Goal: Transaction & Acquisition: Purchase product/service

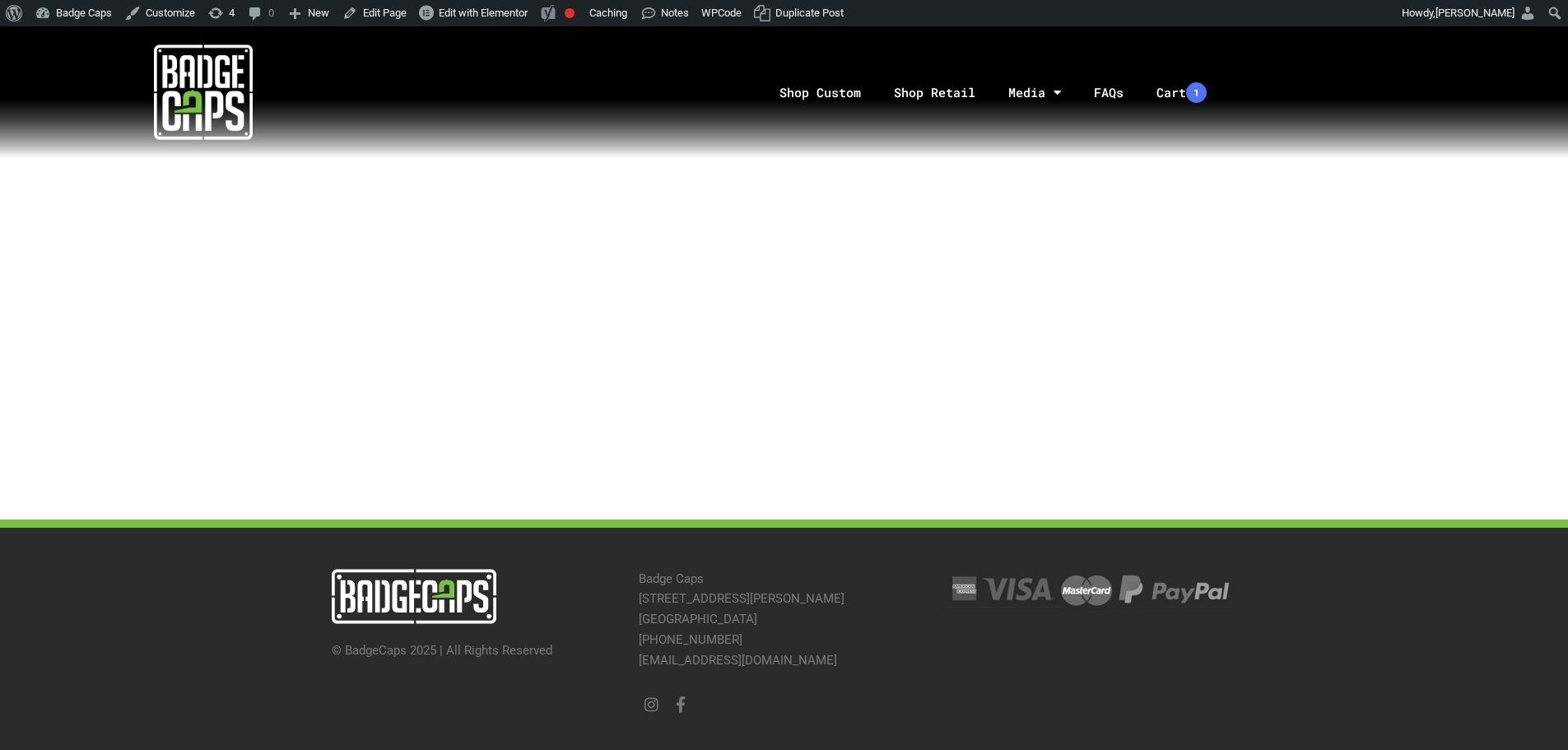
scroll to position [72, 0]
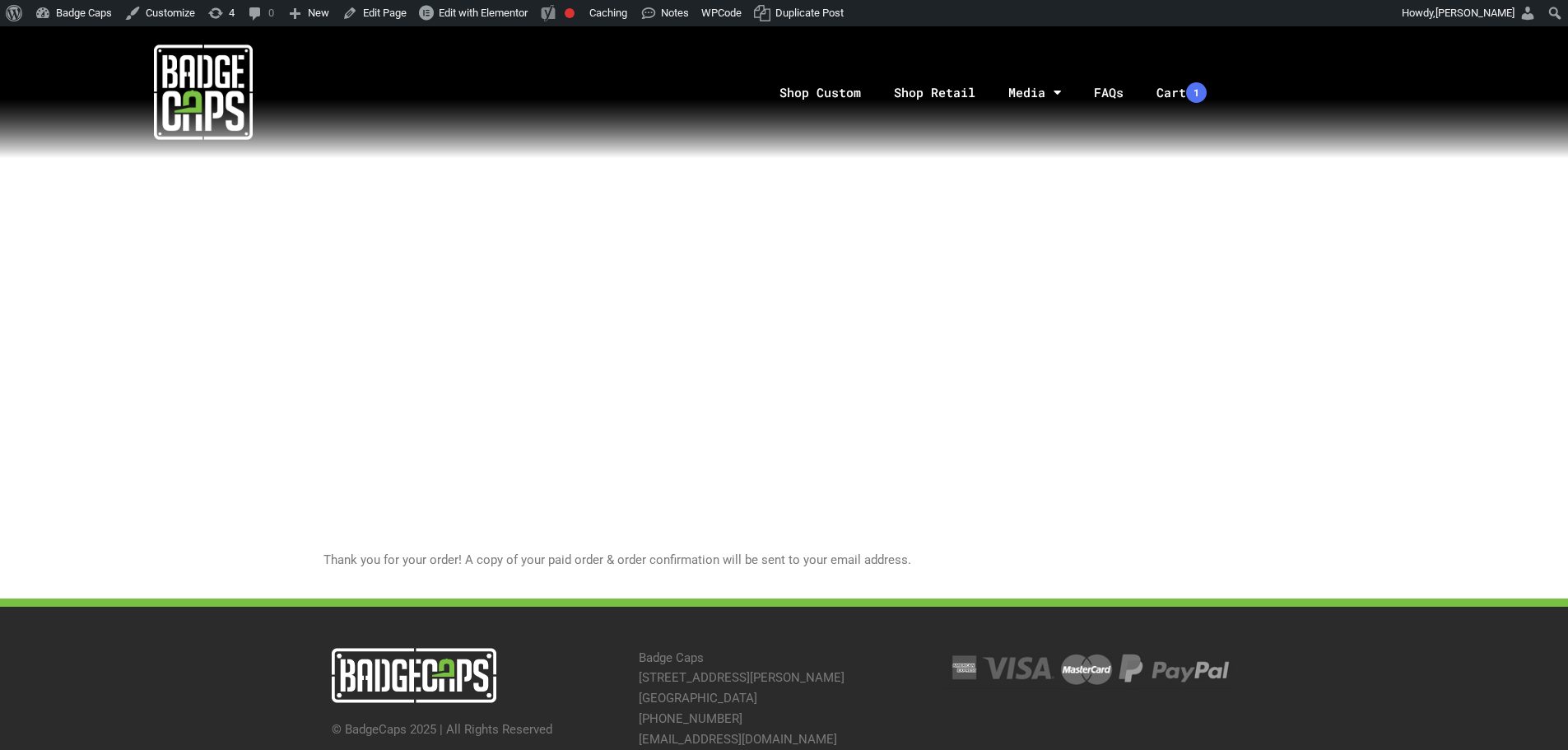
scroll to position [208, 0]
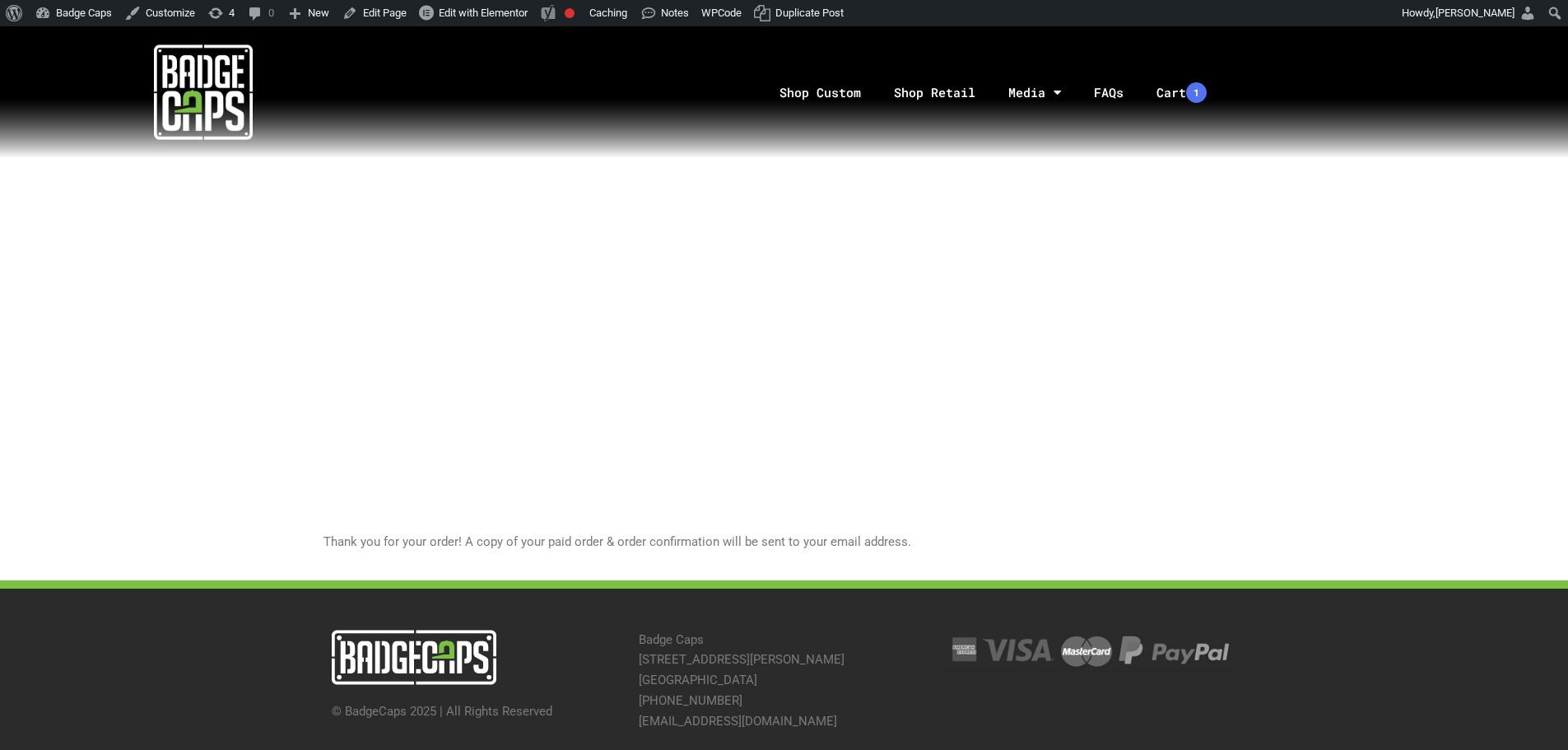
click at [923, 531] on p "Thank you for your order! A copy of your paid order & order confirmation will b…" at bounding box center [784, 542] width 922 height 20
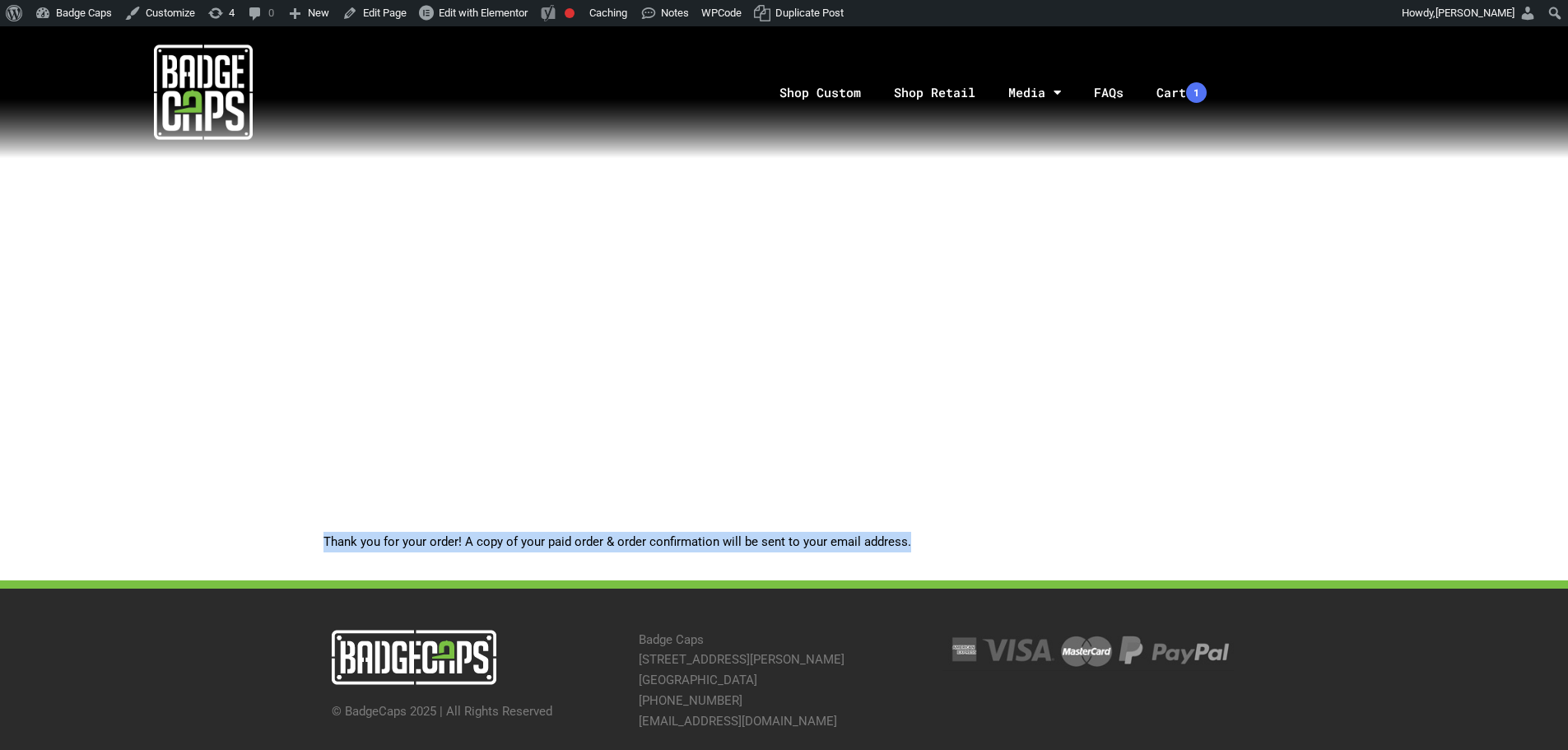
click at [923, 531] on p "Thank you for your order! A copy of your paid order & order confirmation will b…" at bounding box center [784, 542] width 922 height 20
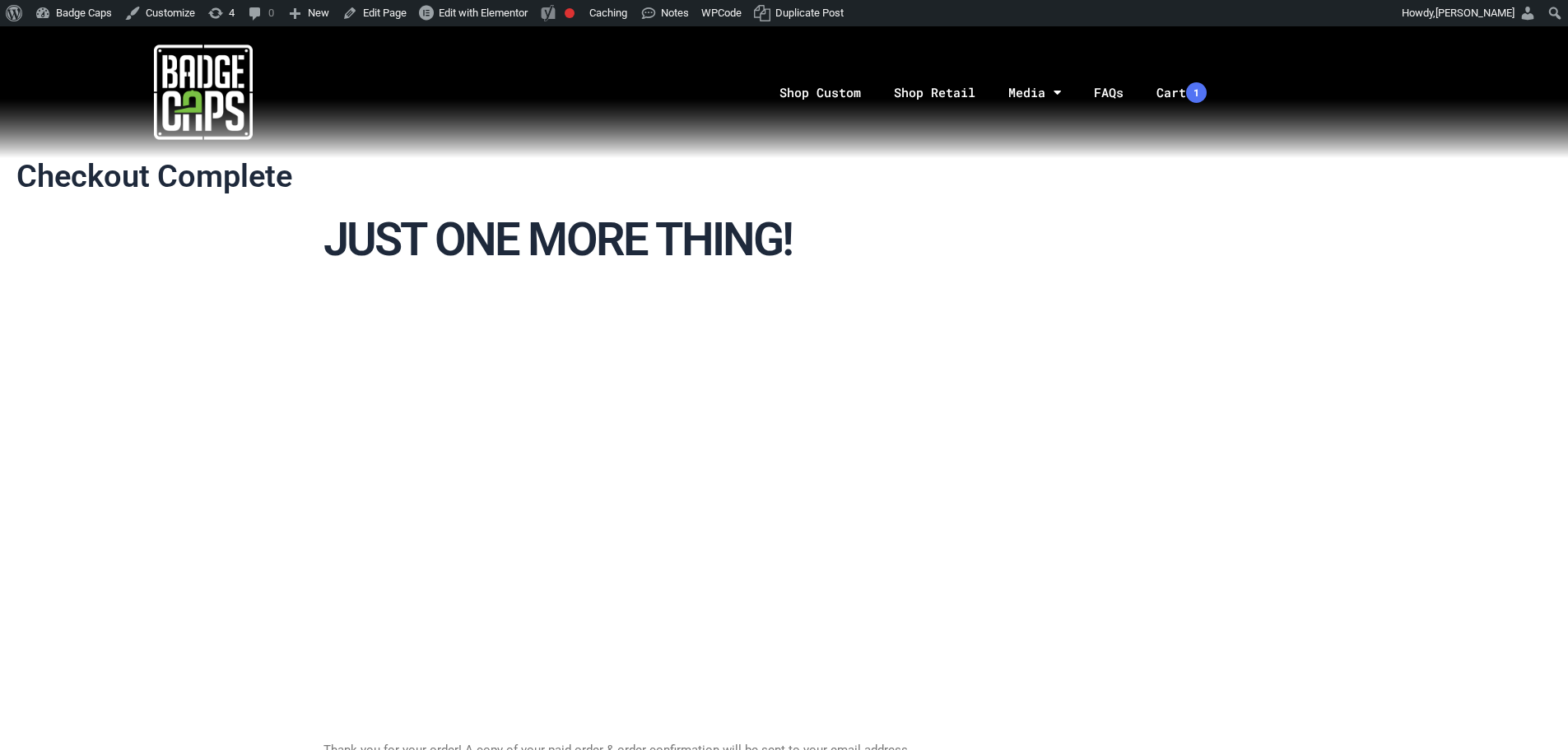
click at [554, 237] on h2 "Just One More thing!" at bounding box center [784, 240] width 922 height 60
click at [899, 147] on div "Shop Custom Shop Retail Media Social Blog FAQs Cart 1 Item Qty Price (Remove) […" at bounding box center [790, 92] width 1581 height 132
click at [913, 114] on link "Shop Retail" at bounding box center [935, 93] width 115 height 86
